Goal: Task Accomplishment & Management: Use online tool/utility

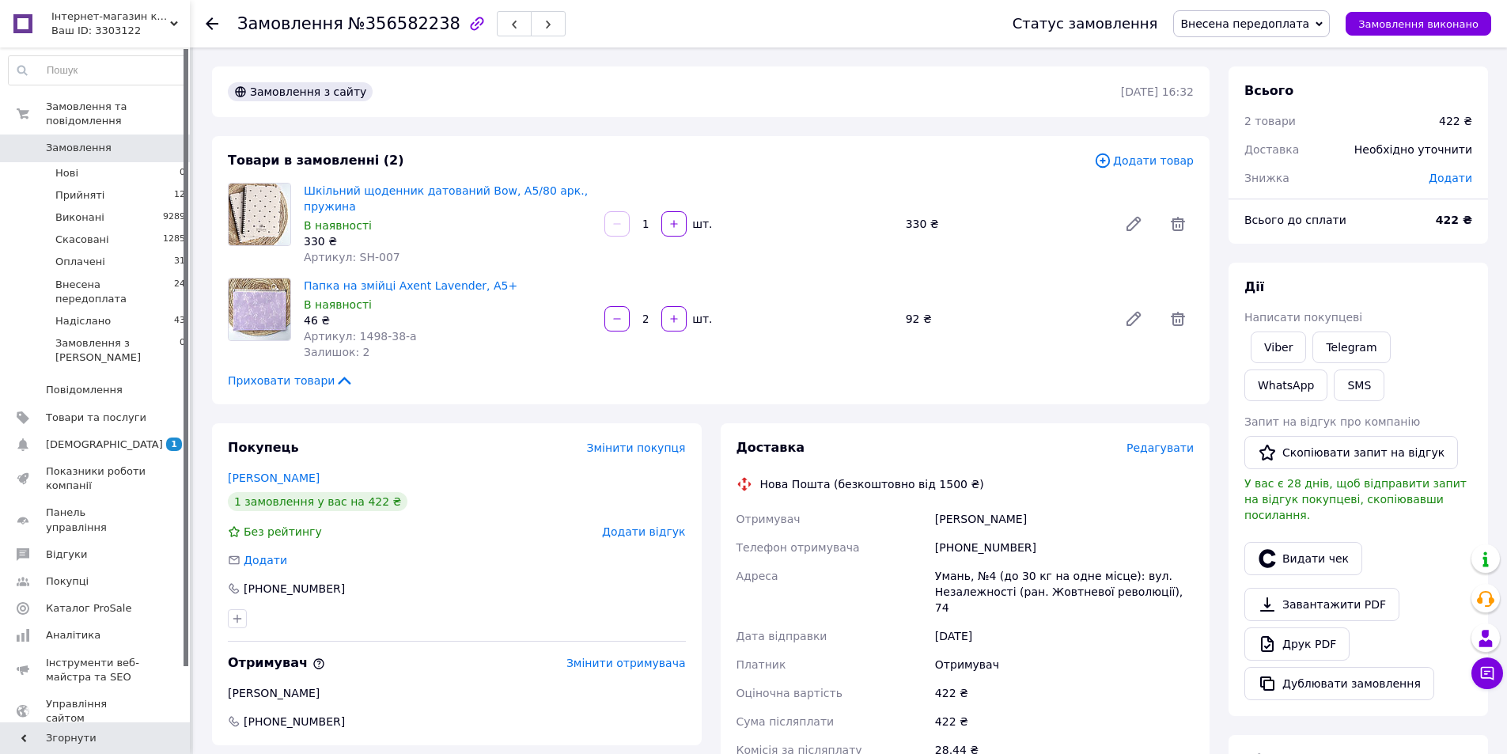
click at [354, 331] on span "Артикул: 1498-38-a" at bounding box center [360, 336] width 113 height 13
drag, startPoint x: 413, startPoint y: 332, endPoint x: 353, endPoint y: 337, distance: 60.3
click at [353, 337] on div "Артикул: 1498-38-a" at bounding box center [448, 336] width 288 height 16
copy span "1498-38-a"
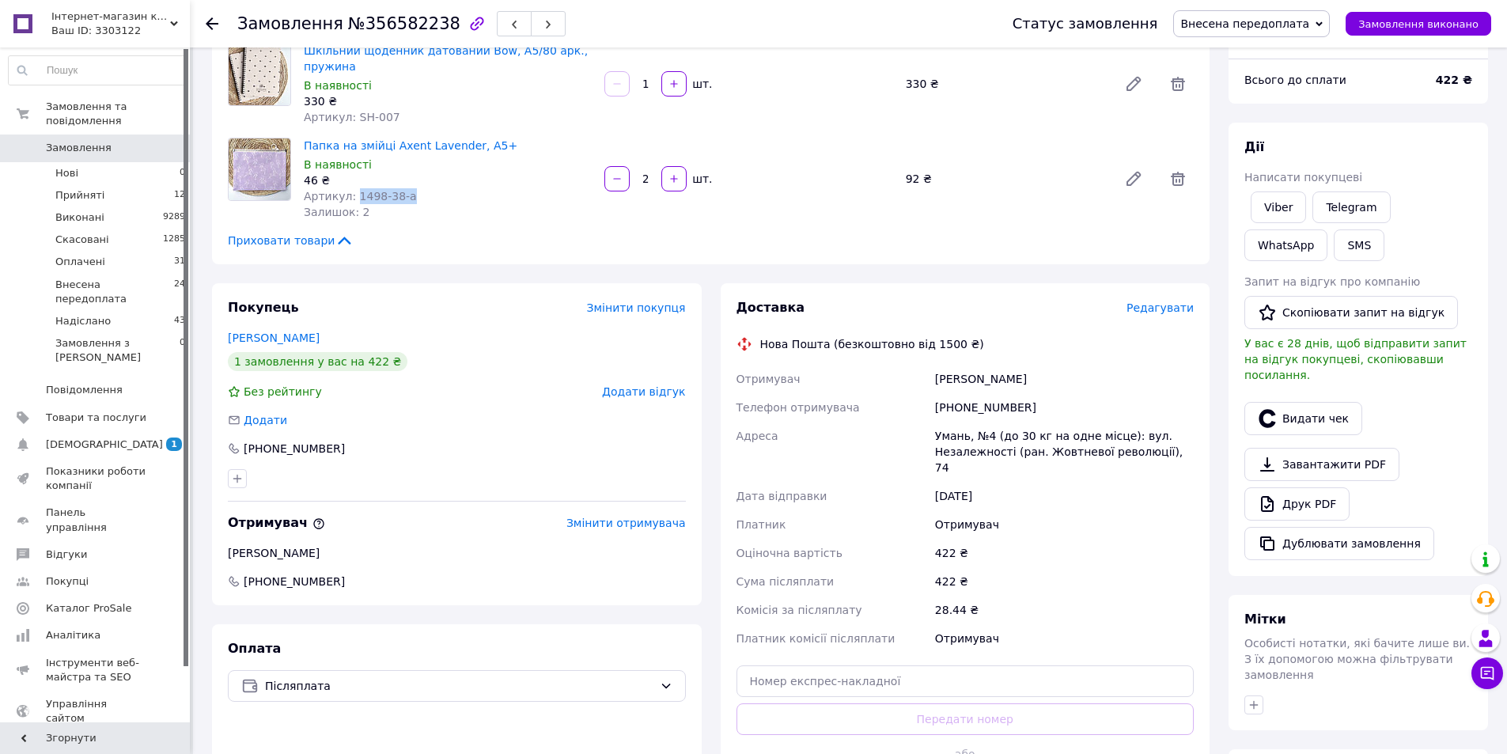
scroll to position [158, 0]
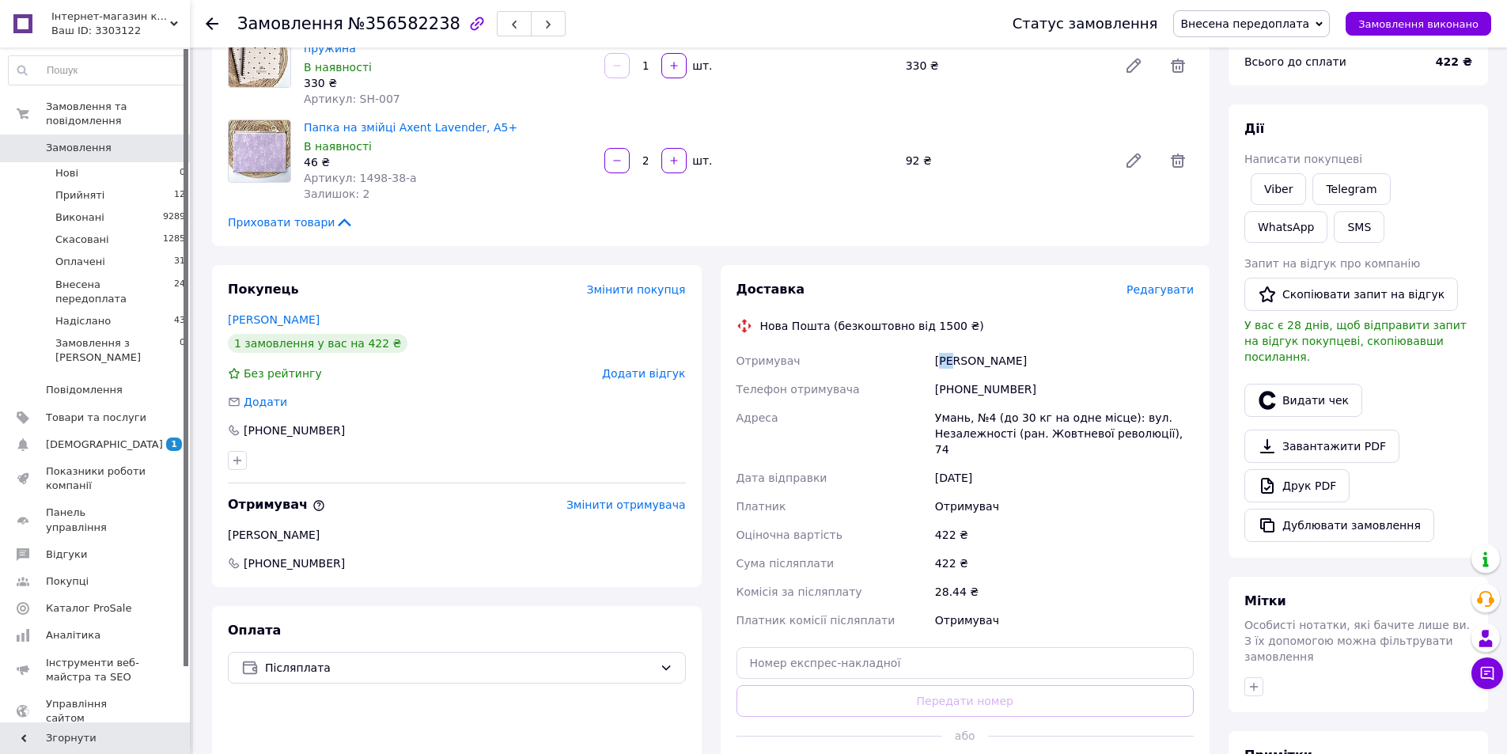
drag, startPoint x: 940, startPoint y: 363, endPoint x: 958, endPoint y: 366, distance: 17.7
click at [958, 366] on div "Швець Олександр" at bounding box center [1064, 360] width 265 height 28
drag, startPoint x: 939, startPoint y: 362, endPoint x: 968, endPoint y: 361, distance: 29.3
click at [968, 361] on div "Швець Олександр" at bounding box center [1064, 360] width 265 height 28
copy div "Швець"
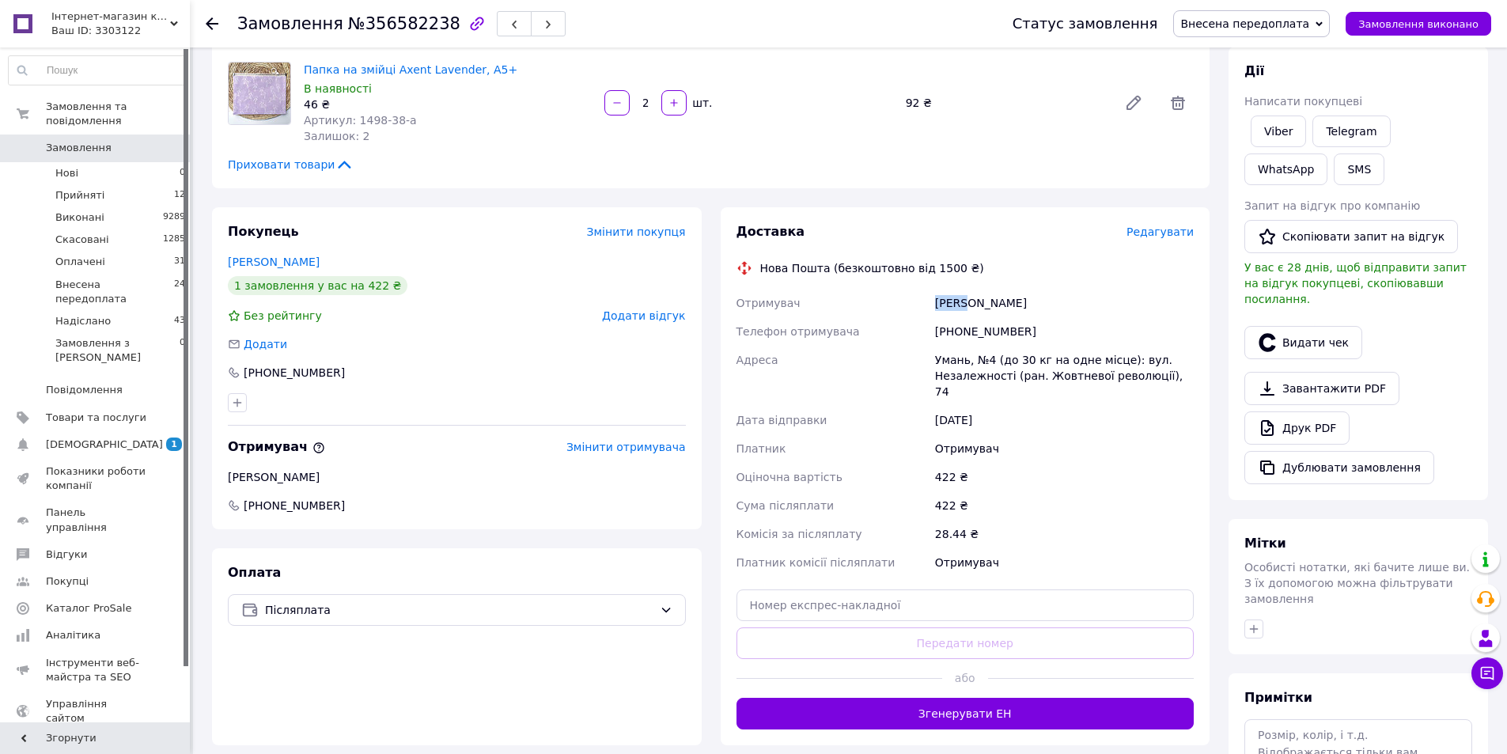
scroll to position [237, 0]
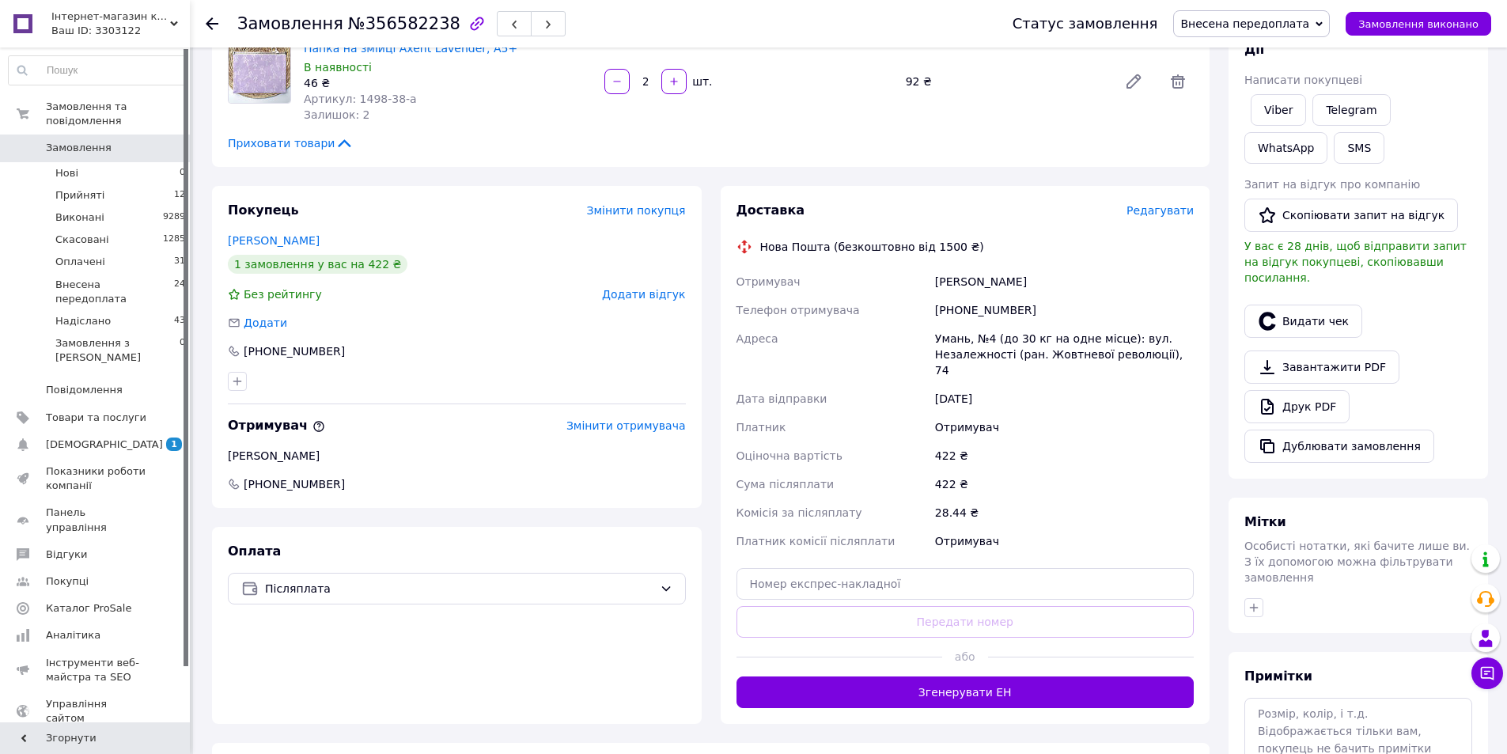
click at [400, 23] on span "№356582238" at bounding box center [404, 23] width 112 height 19
click at [399, 23] on span "№356582238" at bounding box center [404, 23] width 112 height 19
copy span "356582238"
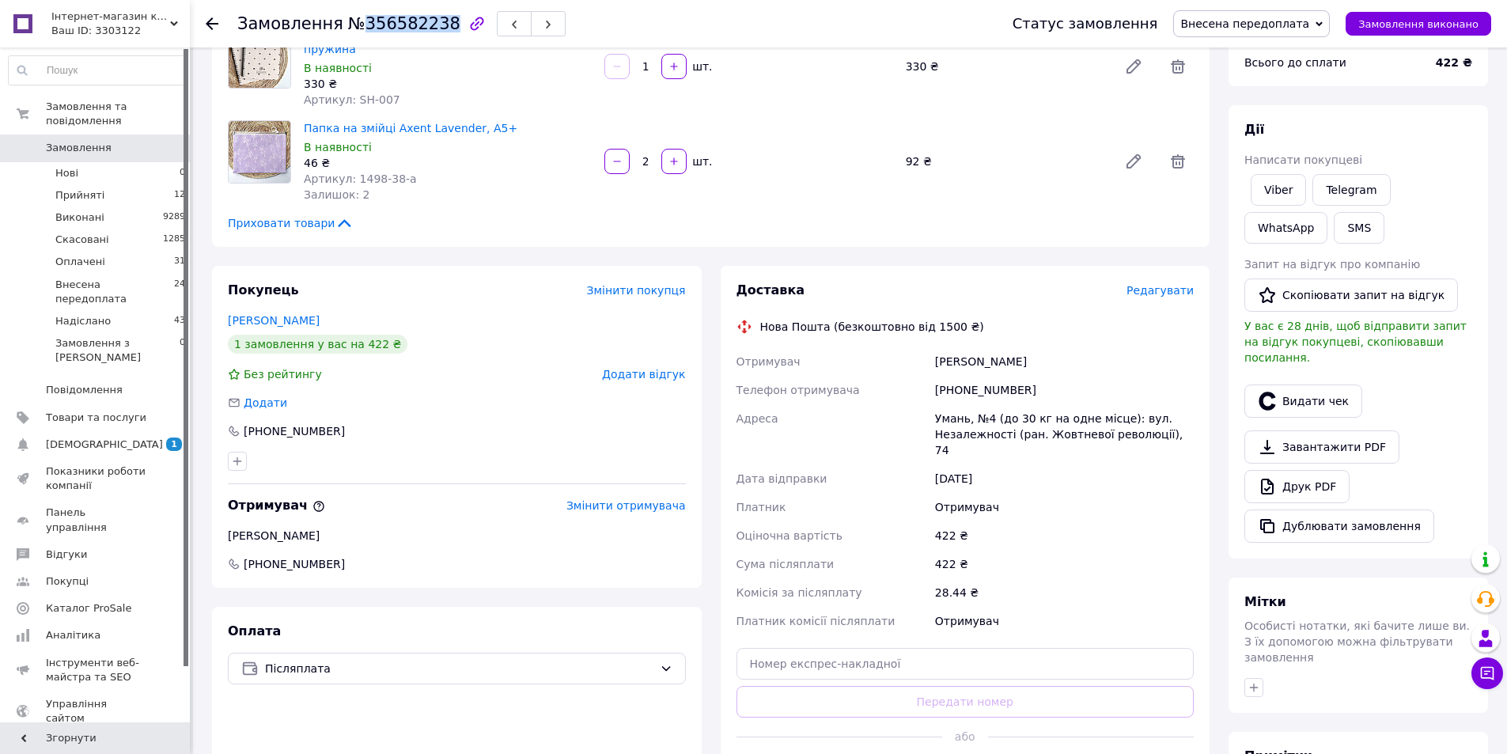
scroll to position [158, 0]
click at [888, 652] on input "text" at bounding box center [965, 663] width 458 height 32
paste input "20451225137127"
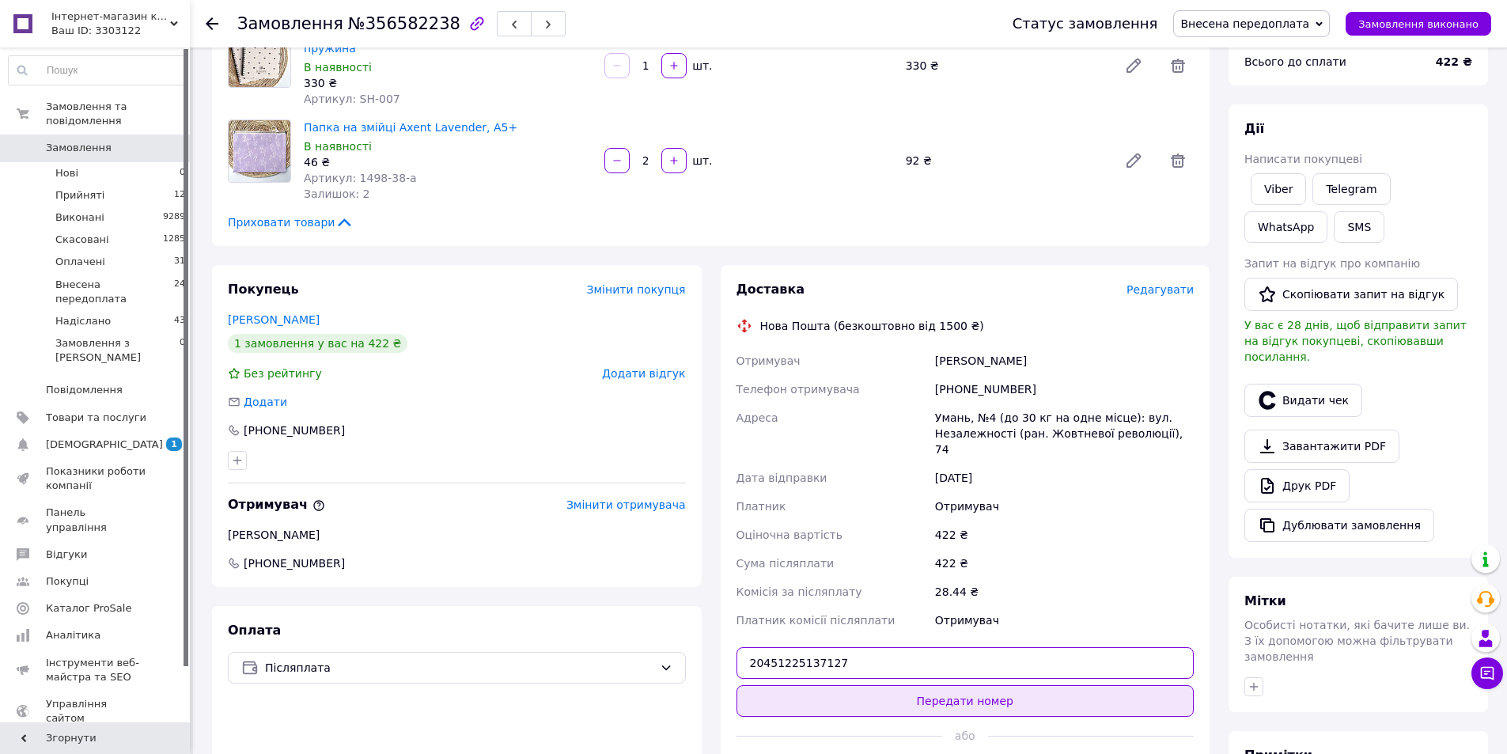
type input "20451225137127"
click at [922, 685] on button "Передати номер" at bounding box center [965, 701] width 458 height 32
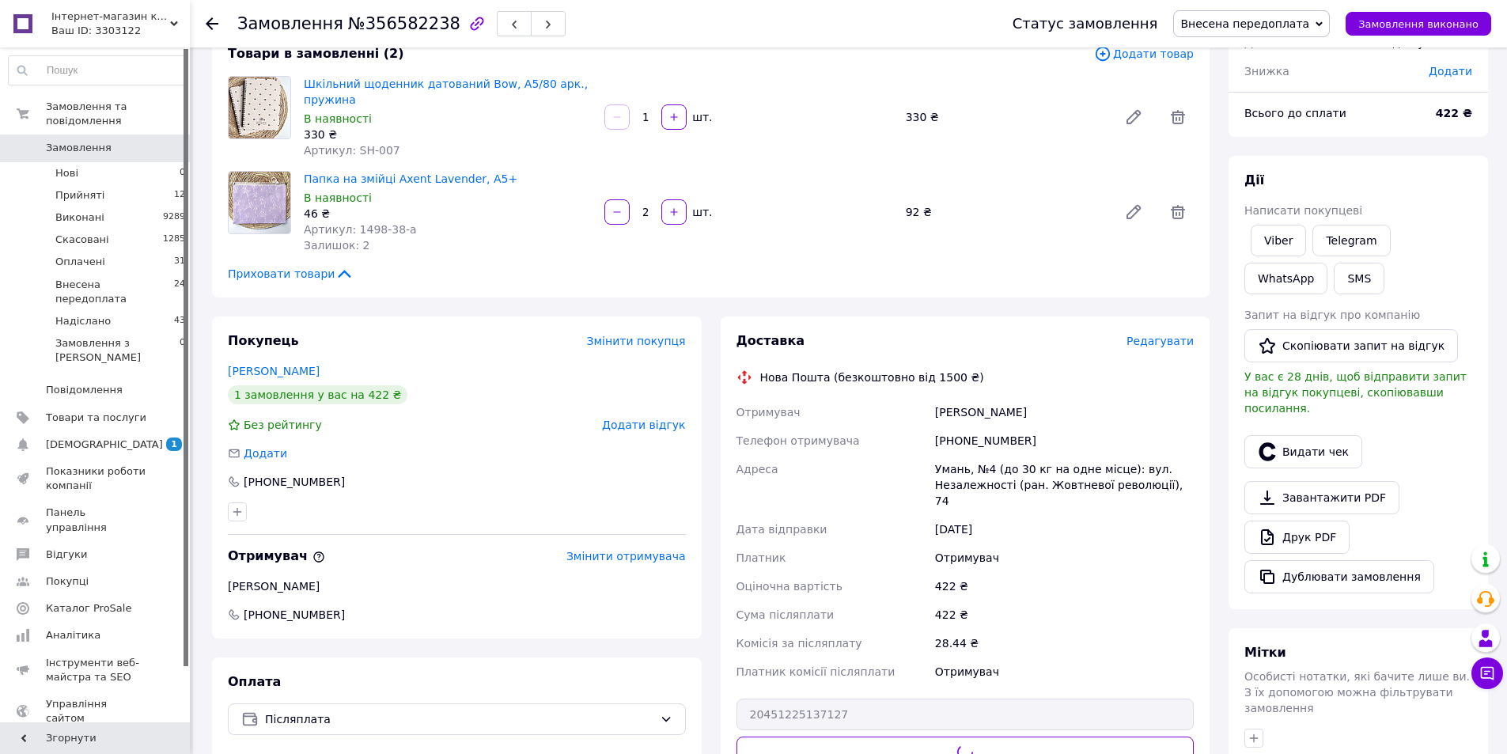
scroll to position [79, 0]
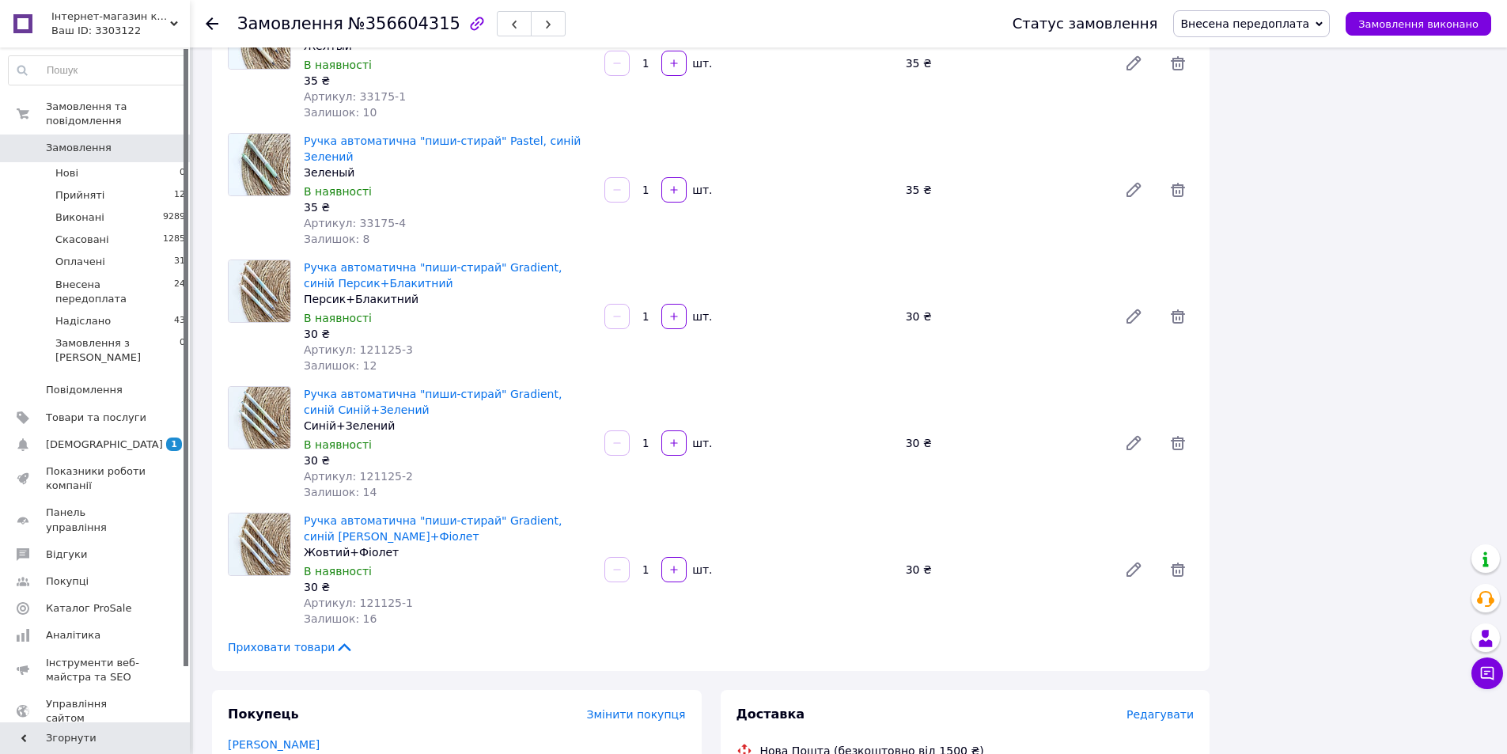
scroll to position [1740, 0]
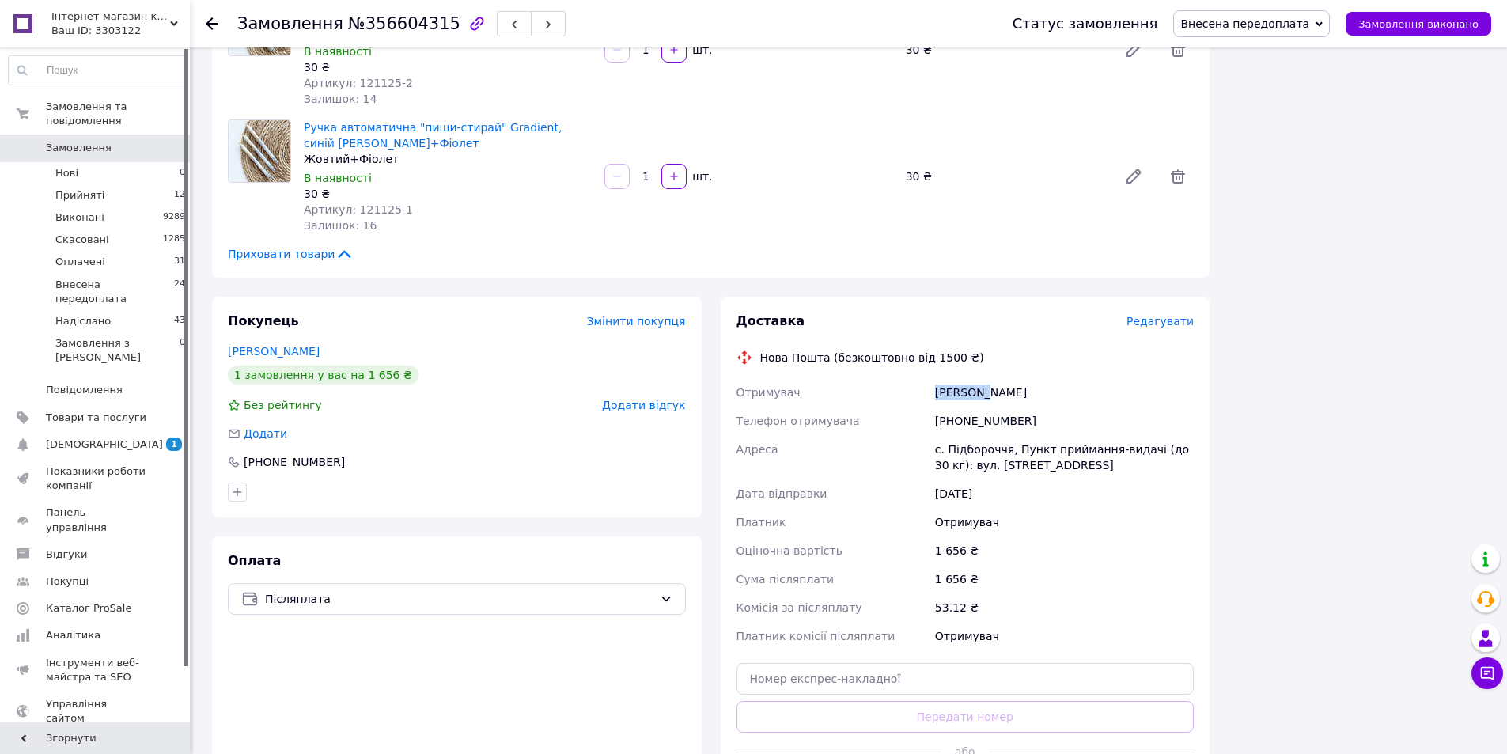
drag, startPoint x: 935, startPoint y: 362, endPoint x: 980, endPoint y: 365, distance: 45.1
click at [980, 378] on div "[PERSON_NAME]" at bounding box center [1064, 392] width 265 height 28
copy div "[PERSON_NAME]"
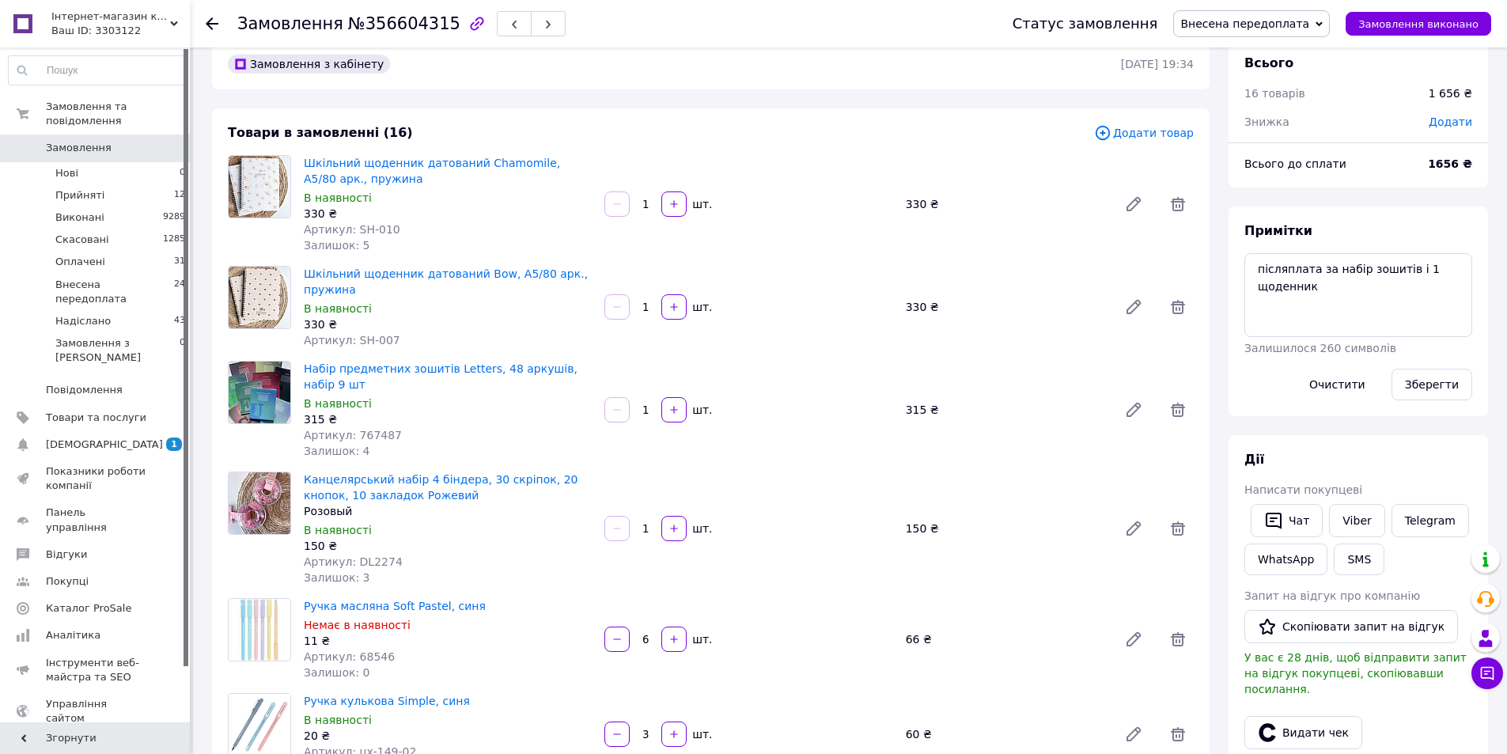
scroll to position [0, 0]
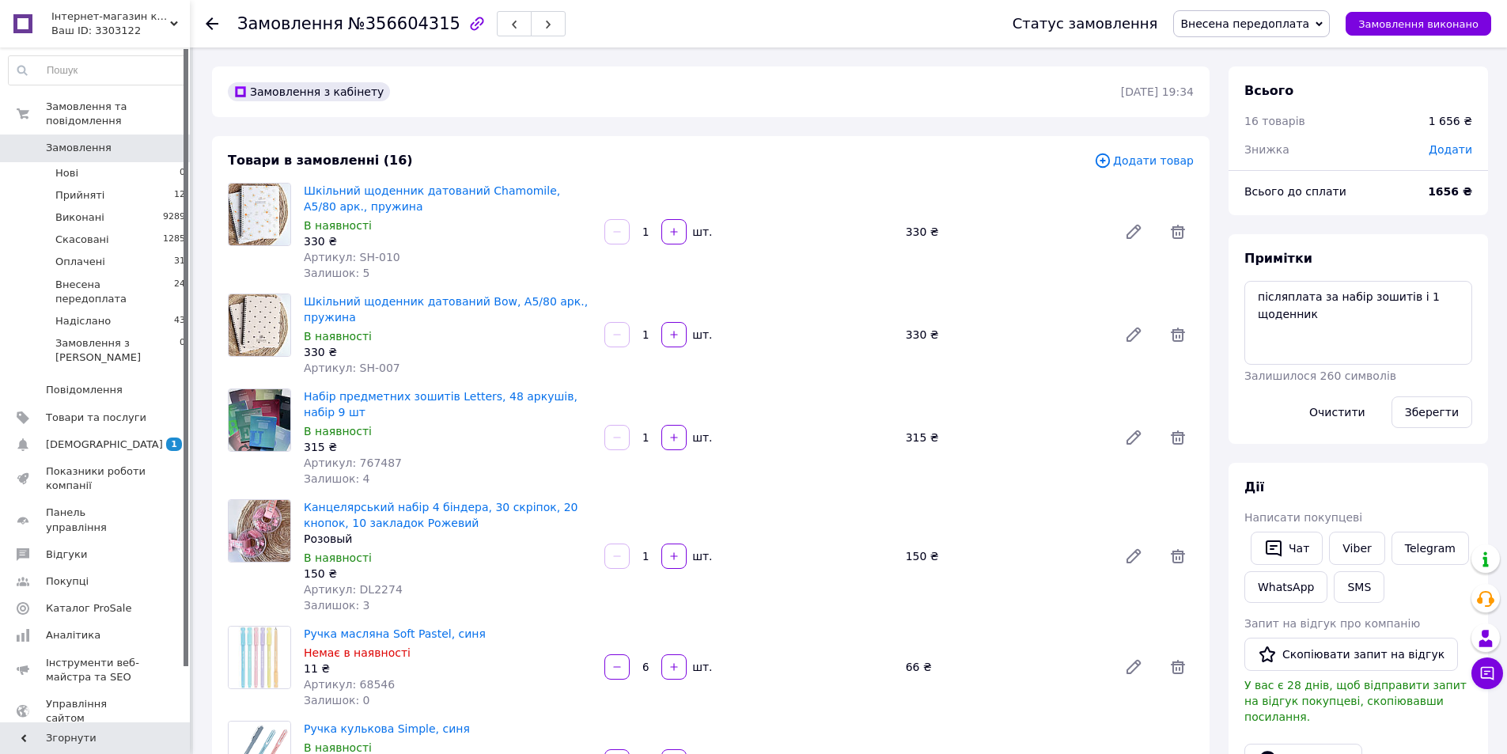
click at [369, 456] on span "Артикул: 767487" at bounding box center [353, 462] width 98 height 13
copy span "767487"
click at [374, 19] on span "№356604315" at bounding box center [404, 23] width 112 height 19
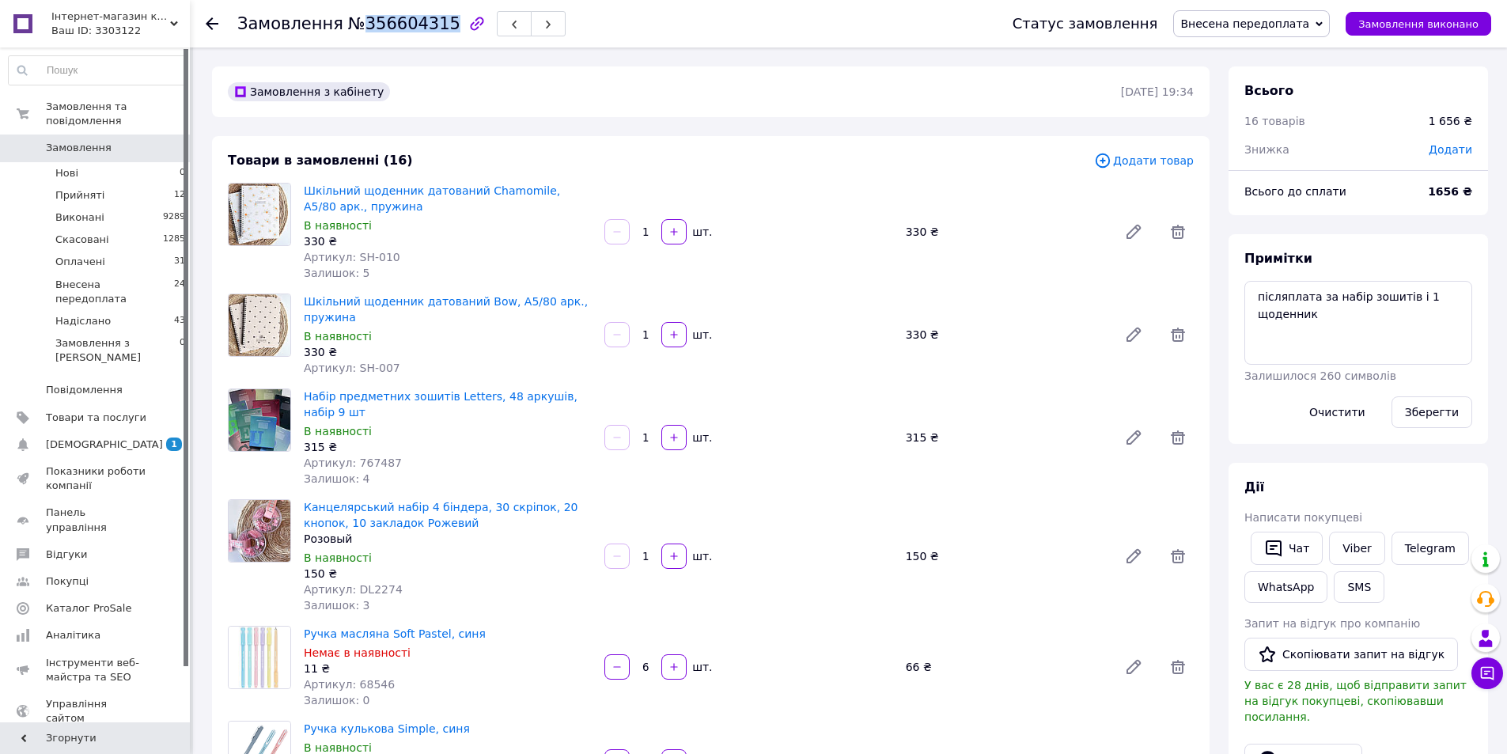
copy span "356604315"
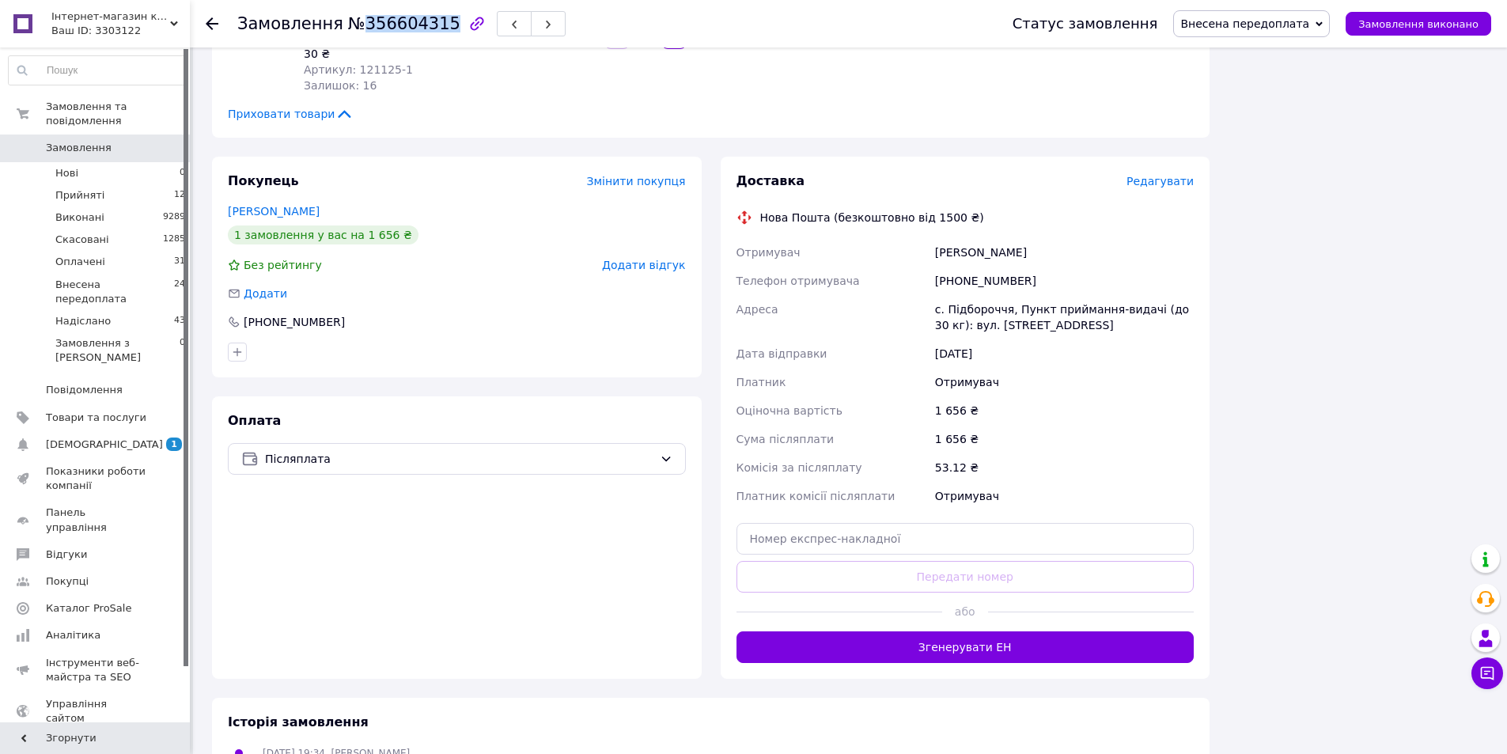
scroll to position [1856, 0]
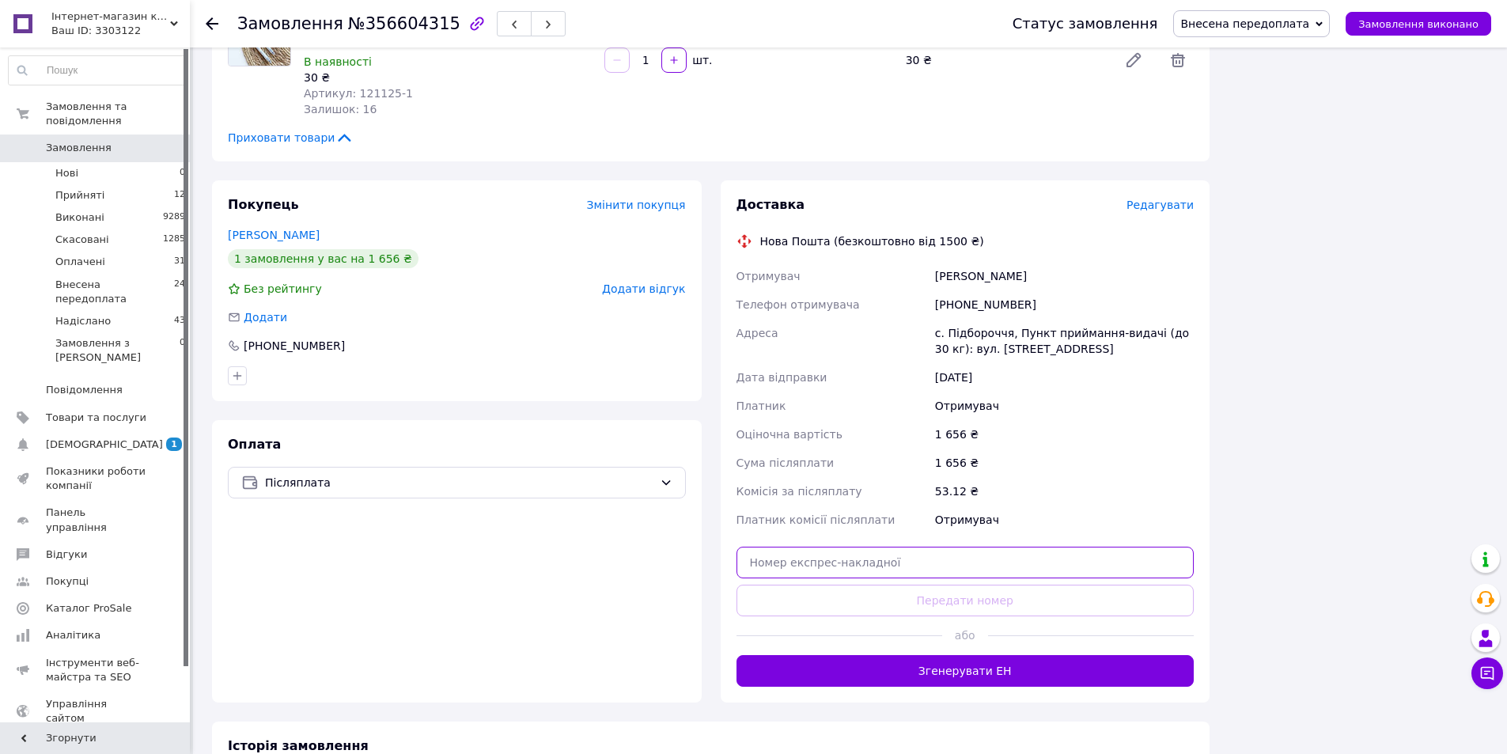
click at [866, 547] on input "text" at bounding box center [965, 563] width 458 height 32
paste input "20451225153684"
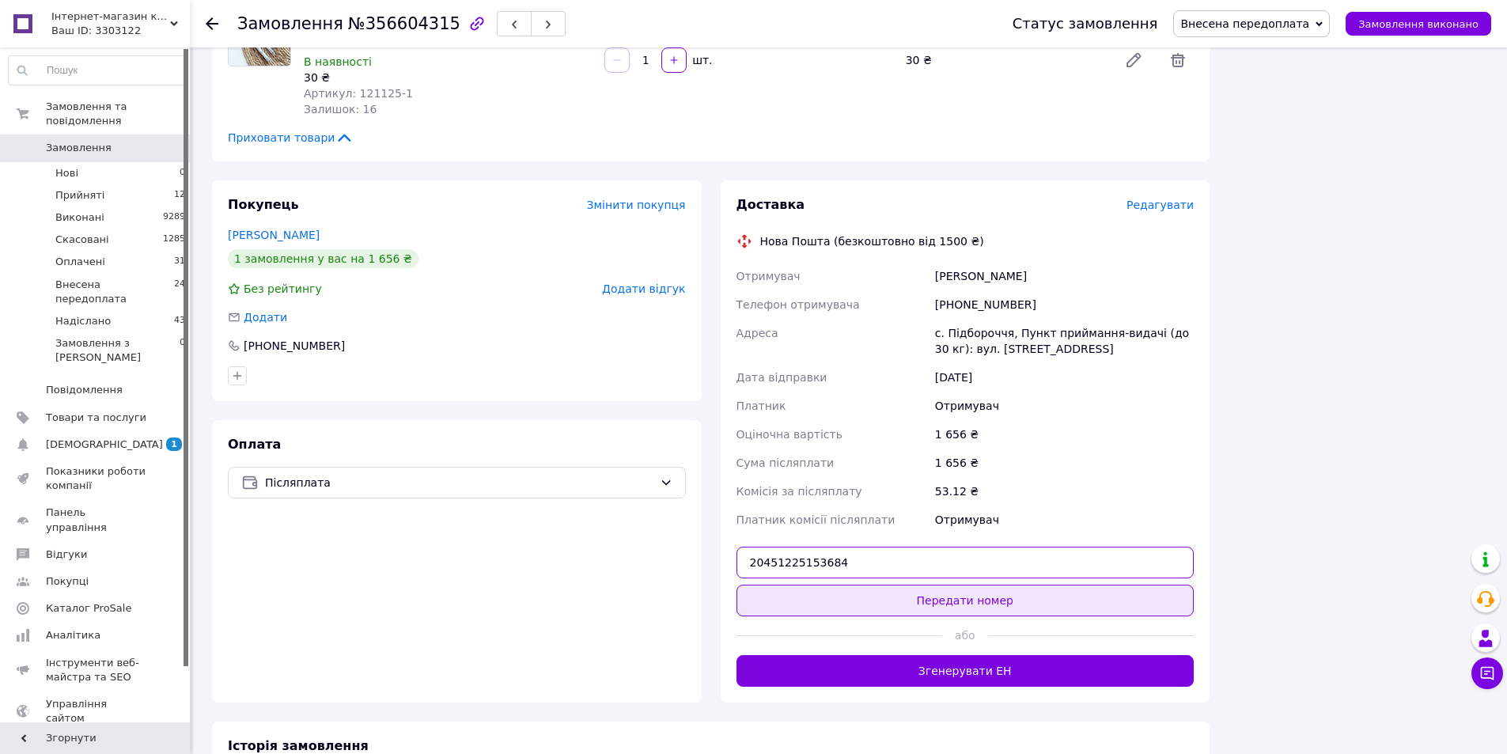
type input "20451225153684"
click at [916, 585] on button "Передати номер" at bounding box center [965, 601] width 458 height 32
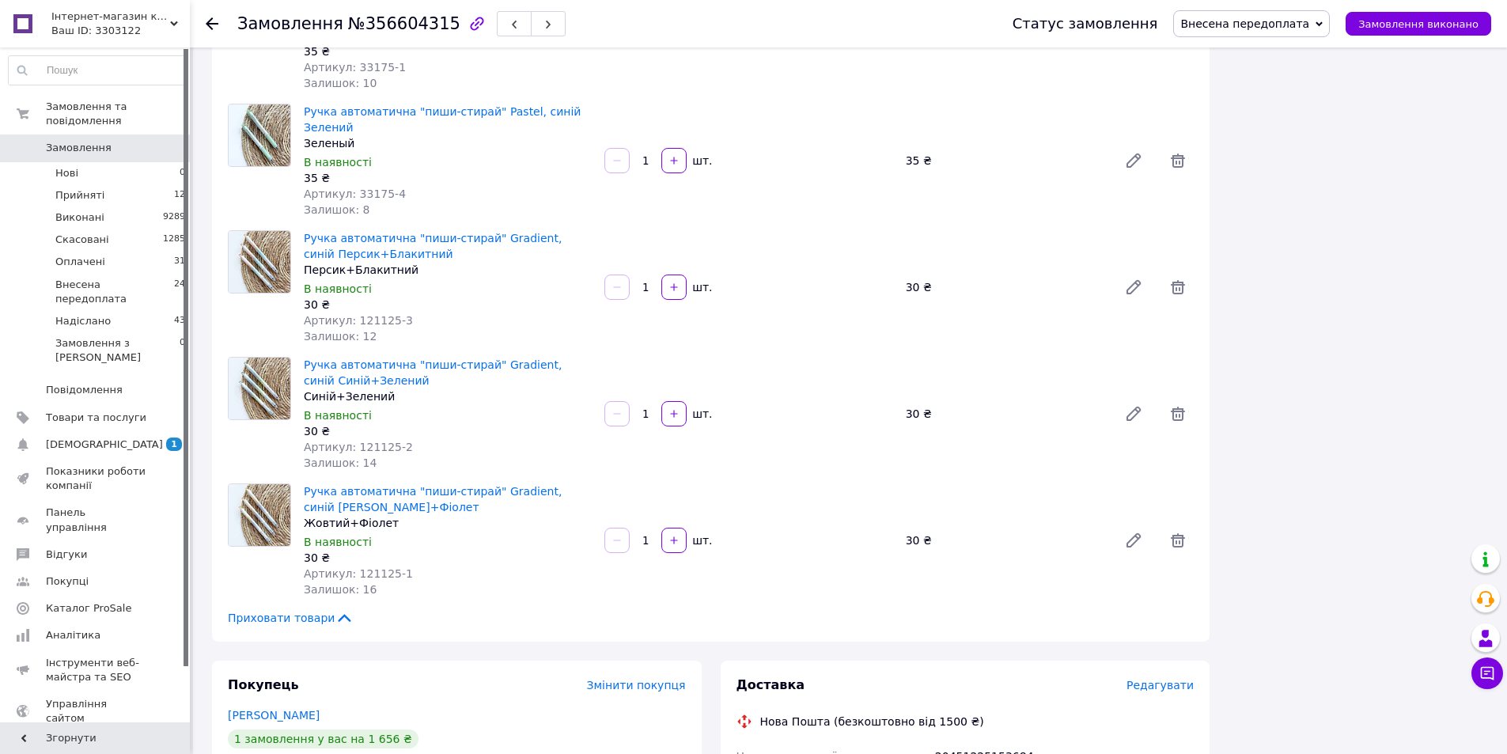
scroll to position [1534, 0]
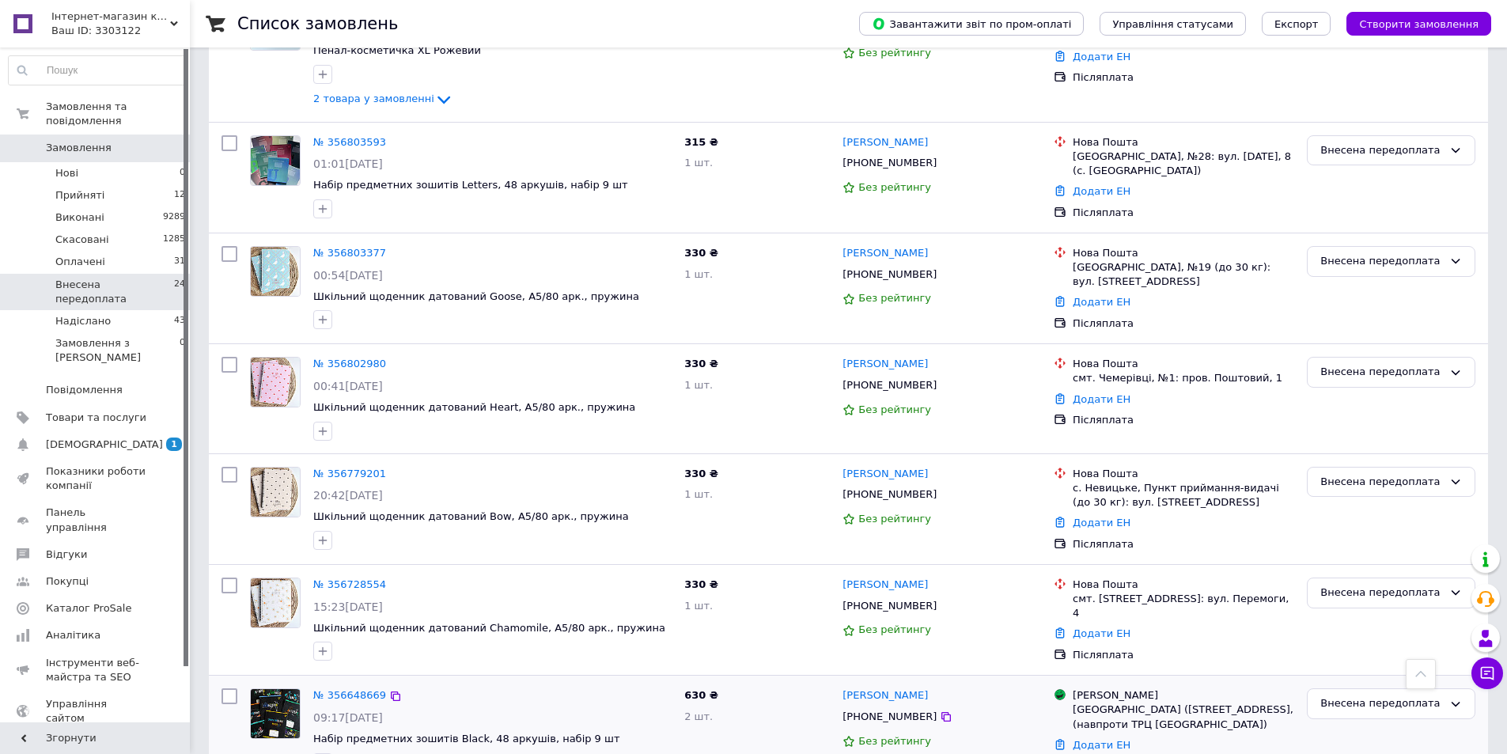
scroll to position [467, 0]
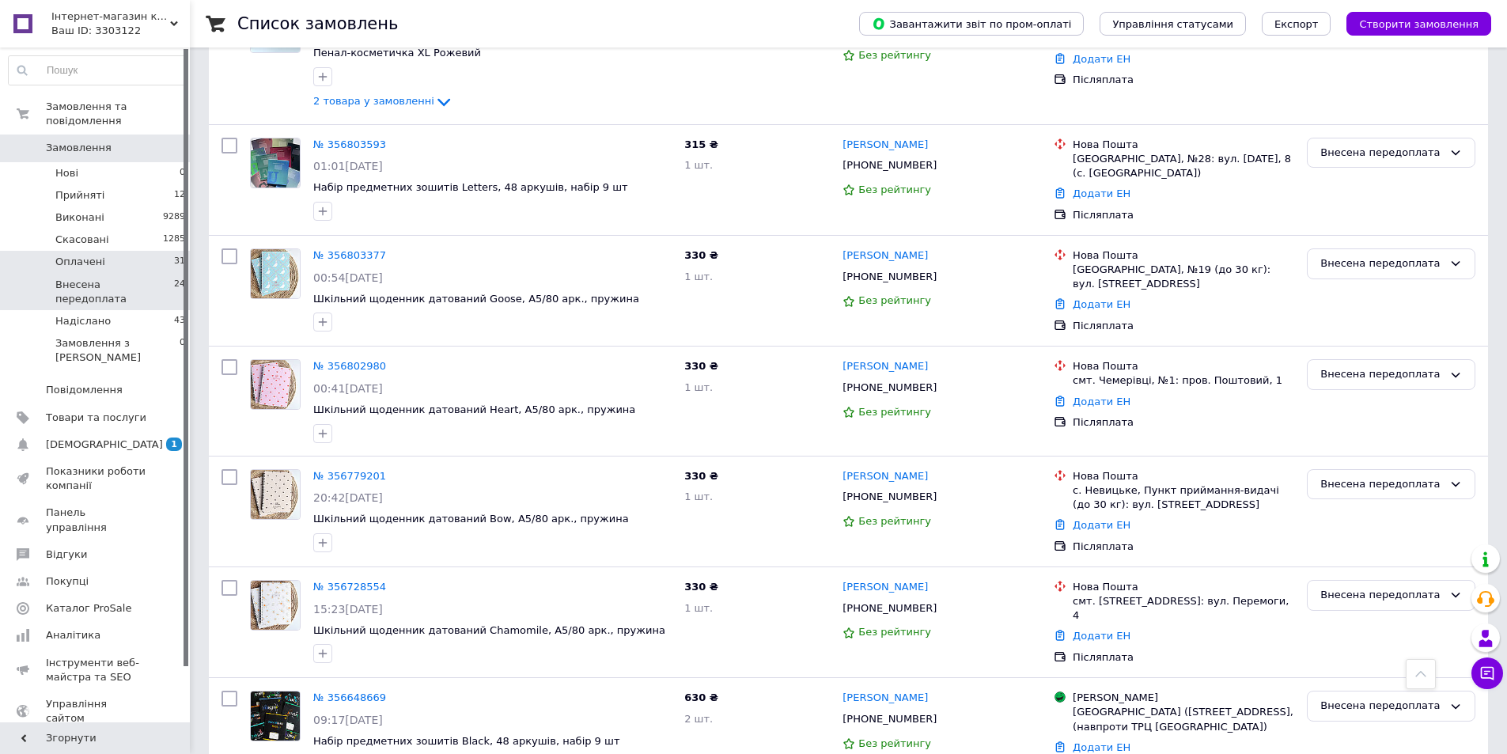
click at [47, 251] on li "Оплачені 31" at bounding box center [97, 262] width 195 height 22
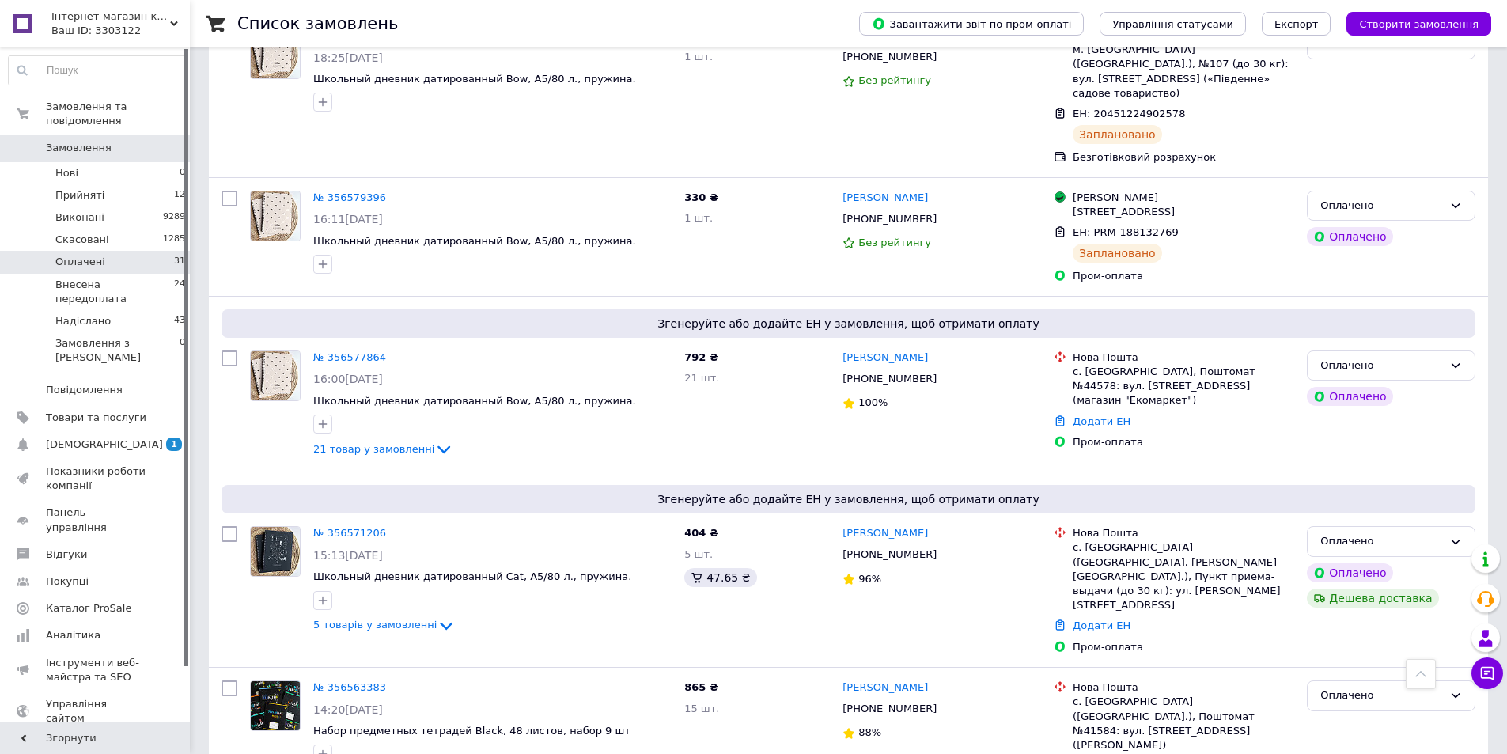
scroll to position [3331, 0]
